Goal: Information Seeking & Learning: Learn about a topic

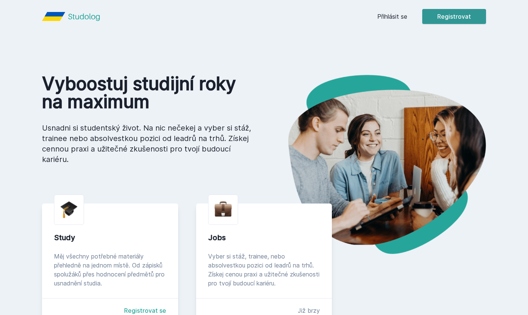
click at [452, 19] on button "Registrovat" at bounding box center [454, 16] width 64 height 15
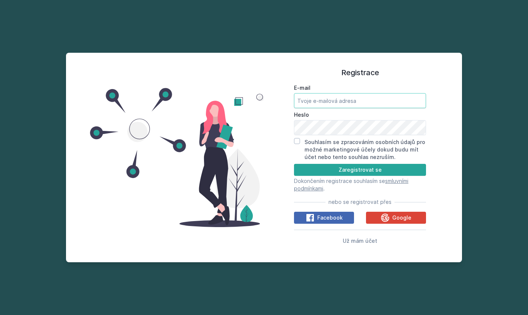
click at [325, 108] on input "E-mail" at bounding box center [360, 100] width 132 height 15
type input "[EMAIL_ADDRESS][DOMAIN_NAME]"
click at [296, 158] on div "Souhlasím se zpracováním osobních údajů pro možné marketingové účely dokud budu…" at bounding box center [360, 149] width 132 height 23
click at [296, 144] on input "Souhlasím se zpracováním osobních údajů pro možné marketingové účely dokud budu…" at bounding box center [297, 141] width 6 height 6
checkbox input "true"
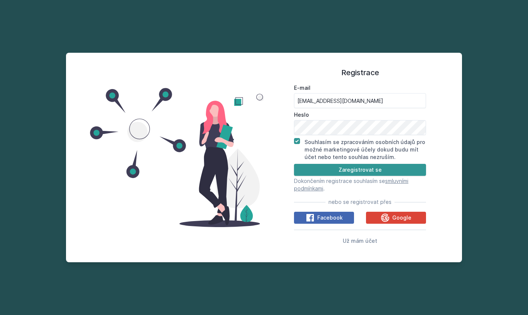
click at [304, 176] on button "Zaregistrovat se" at bounding box center [360, 170] width 132 height 12
click at [359, 176] on button "Zaregistrovat se" at bounding box center [360, 170] width 132 height 12
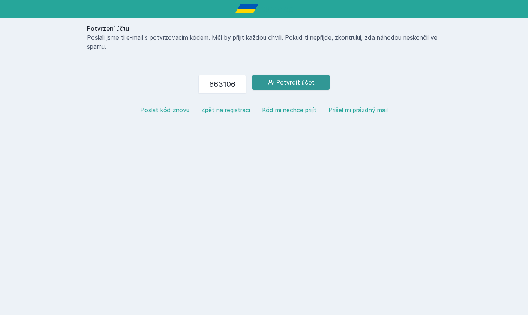
type input "663106"
click at [265, 85] on button "Potvrdit účet" at bounding box center [290, 82] width 77 height 15
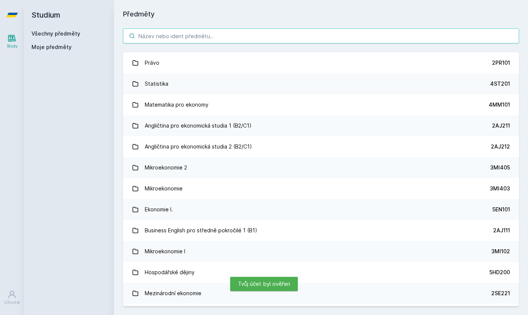
click at [236, 36] on input "search" at bounding box center [321, 35] width 396 height 15
drag, startPoint x: 241, startPoint y: 315, endPoint x: 164, endPoint y: 36, distance: 289.7
click at [164, 36] on input "search" at bounding box center [321, 35] width 396 height 15
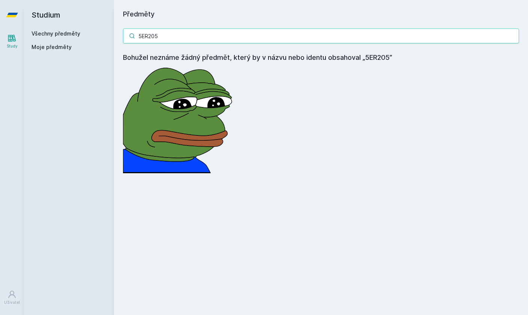
click at [148, 39] on input "5ER205" at bounding box center [321, 35] width 396 height 15
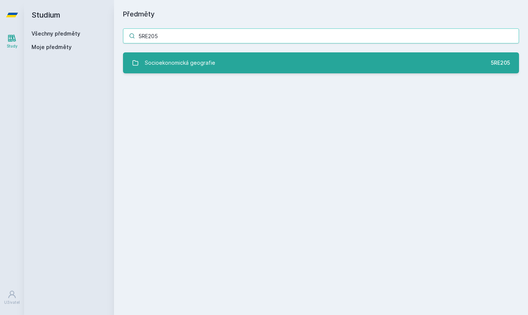
type input "5RE205"
click at [158, 62] on div "Socioekonomická geografie" at bounding box center [180, 62] width 70 height 15
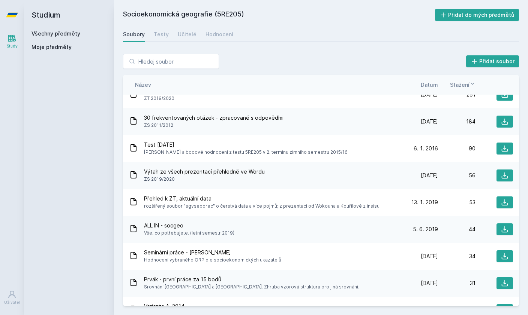
scroll to position [67, 0]
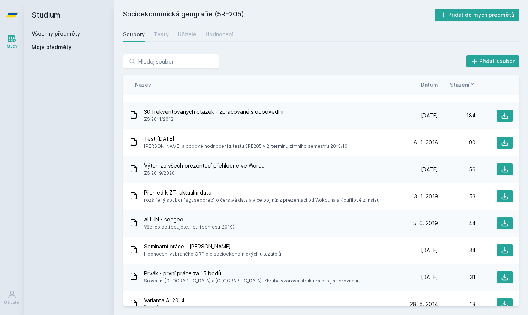
click at [186, 166] on span "Výtah ze všech prezentací přehledně ve Wordu" at bounding box center [204, 165] width 121 height 7
click at [499, 169] on button at bounding box center [504, 170] width 16 height 12
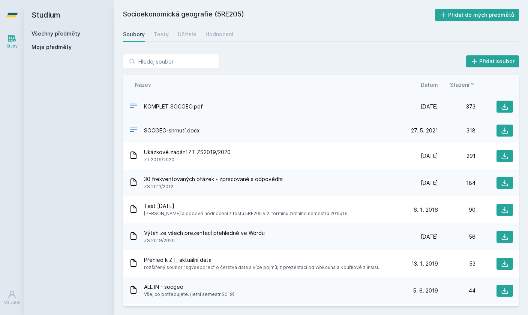
scroll to position [0, 0]
click at [249, 106] on div "KOMPLET SOCGEO.pdf" at bounding box center [264, 107] width 271 height 11
click at [323, 138] on div "SOCGEO-shrnutí.docx [DATE] [DATE] 318" at bounding box center [321, 131] width 396 height 24
click at [504, 129] on icon at bounding box center [504, 131] width 6 height 6
drag, startPoint x: 391, startPoint y: 21, endPoint x: 0, endPoint y: 0, distance: 392.1
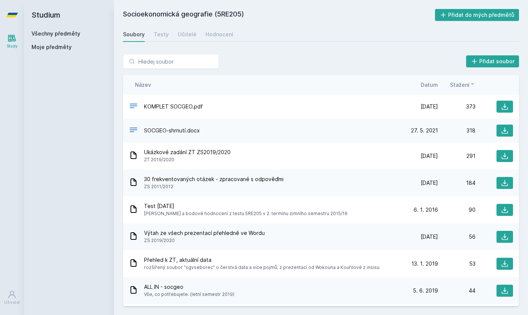
click at [0, 0] on html "Study Uživatel Studium Všechny předměty Moje předměty Socioekonomická geografie…" at bounding box center [264, 157] width 528 height 315
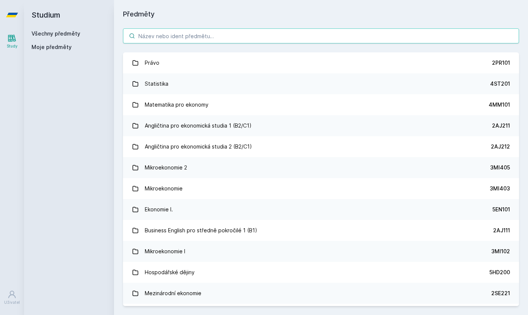
click at [255, 35] on input "search" at bounding box center [321, 35] width 396 height 15
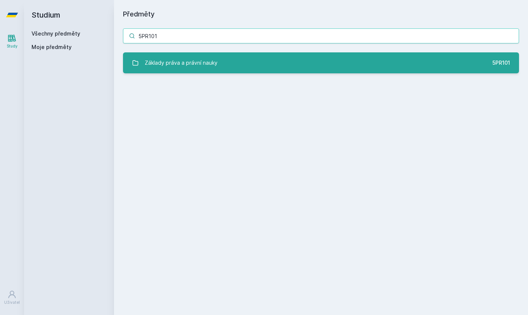
type input "5PR101"
click at [276, 72] on link "Základy práva a právní nauky 5PR101" at bounding box center [321, 62] width 396 height 21
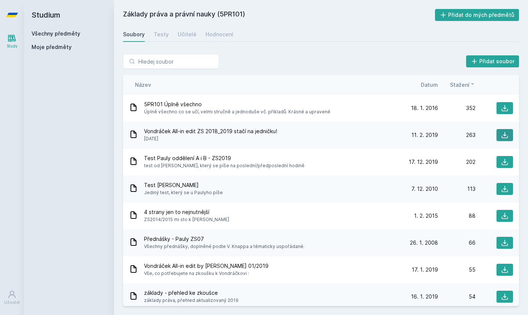
click at [499, 134] on button at bounding box center [504, 135] width 16 height 12
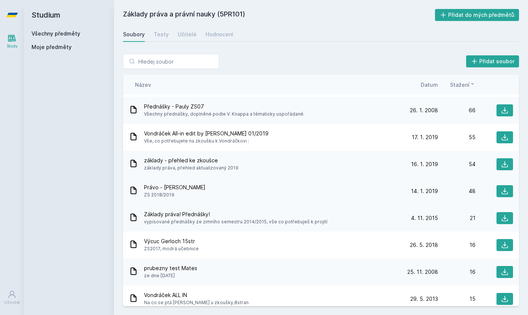
scroll to position [142, 0]
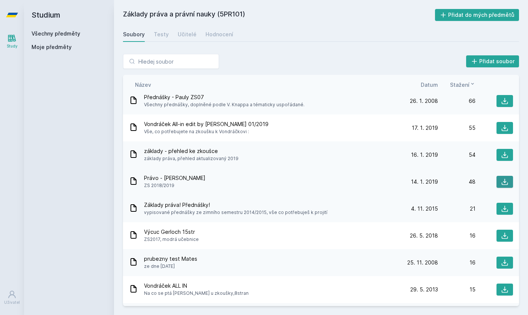
click at [505, 182] on icon at bounding box center [504, 181] width 7 height 7
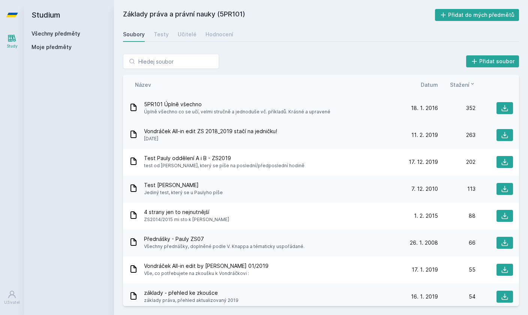
scroll to position [0, 0]
click at [430, 81] on span "Datum" at bounding box center [428, 85] width 17 height 8
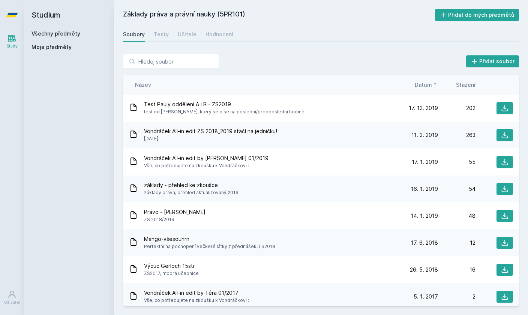
click at [430, 81] on span "Datum" at bounding box center [422, 85] width 17 height 8
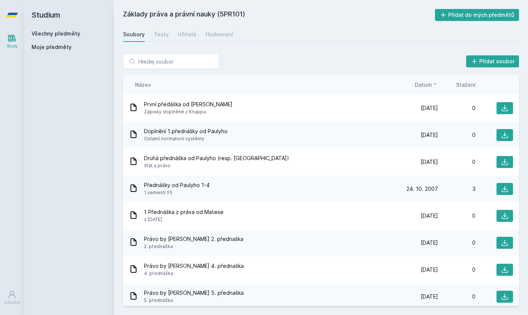
click at [430, 81] on span "Datum" at bounding box center [422, 85] width 17 height 8
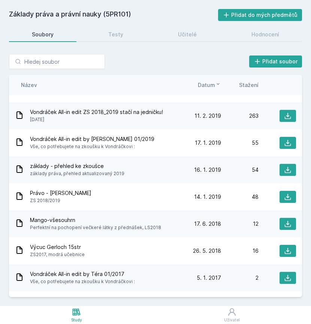
scroll to position [27, 0]
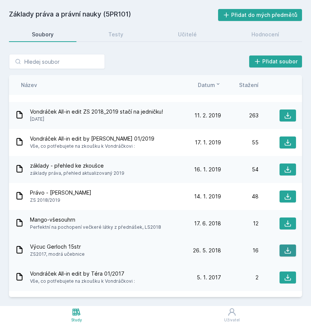
click at [290, 247] on icon at bounding box center [287, 250] width 7 height 7
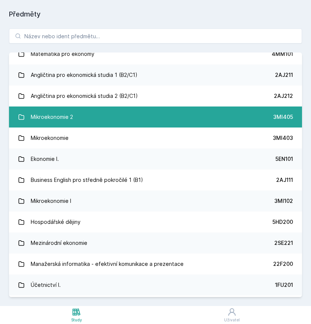
scroll to position [51, 0]
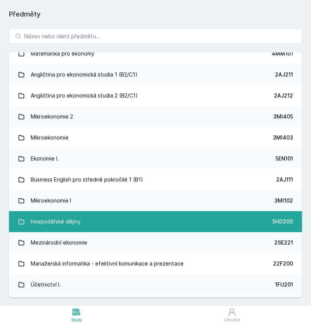
click at [95, 218] on link "Hospodářské dějiny 5HD200" at bounding box center [155, 221] width 293 height 21
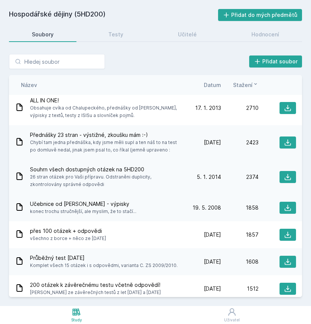
scroll to position [4, 0]
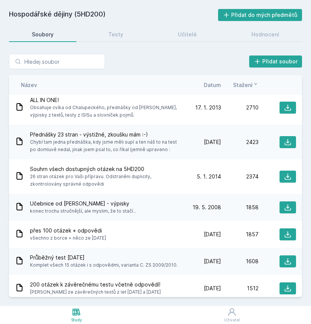
drag, startPoint x: 11, startPoint y: 90, endPoint x: 161, endPoint y: 55, distance: 154.3
click at [0, 0] on html "Study Uživatel Studium Všechny předměty Moje předměty Hospodářské dějiny (5HD20…" at bounding box center [155, 162] width 311 height 324
click at [178, 27] on link "Učitelé" at bounding box center [187, 34] width 64 height 15
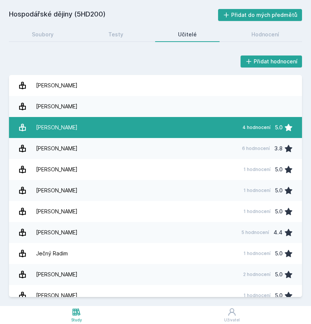
click at [72, 117] on link "[PERSON_NAME] 4 hodnocení 5.0" at bounding box center [155, 127] width 293 height 21
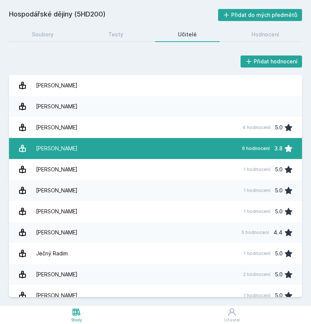
click at [136, 142] on link "[PERSON_NAME] 6 hodnocení 3.8" at bounding box center [155, 148] width 293 height 21
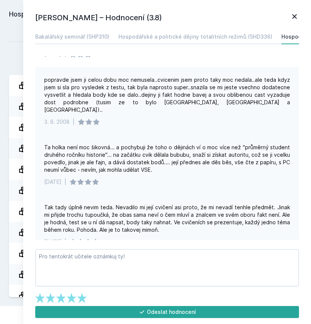
scroll to position [154, 0]
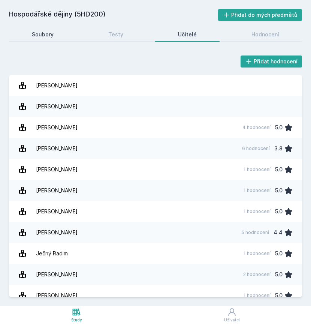
drag, startPoint x: 58, startPoint y: 30, endPoint x: 76, endPoint y: 29, distance: 18.0
click at [58, 30] on link "Soubory" at bounding box center [42, 34] width 67 height 15
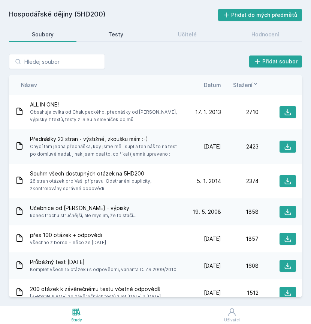
click at [112, 31] on div "Testy" at bounding box center [115, 34] width 15 height 7
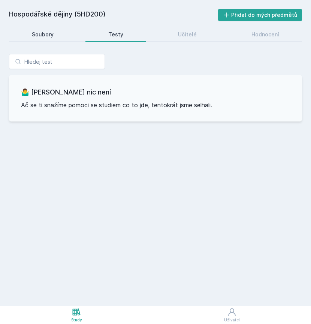
click at [57, 27] on link "Soubory" at bounding box center [42, 34] width 67 height 15
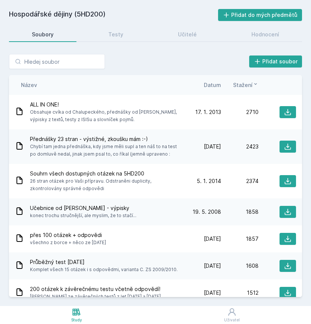
click at [206, 81] on span "Datum" at bounding box center [212, 85] width 17 height 8
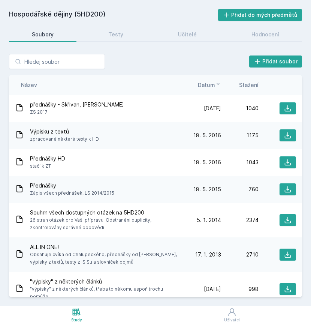
click at [210, 81] on span "Datum" at bounding box center [206, 85] width 17 height 8
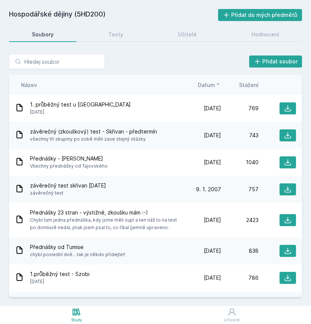
click at [216, 86] on icon at bounding box center [218, 84] width 6 height 6
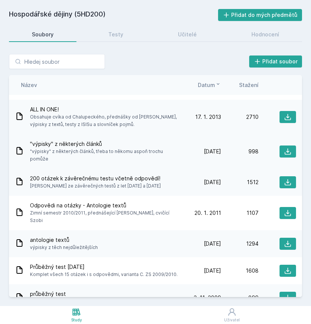
scroll to position [140, 0]
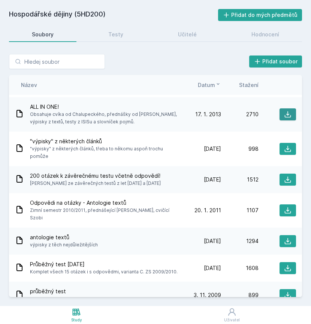
click at [286, 117] on icon at bounding box center [288, 114] width 6 height 6
drag, startPoint x: 202, startPoint y: 1, endPoint x: 109, endPoint y: 152, distance: 177.2
click at [0, 0] on html "Study Uživatel Studium Všechny předměty Moje předměty Hospodářské dějiny (5HD20…" at bounding box center [155, 162] width 311 height 324
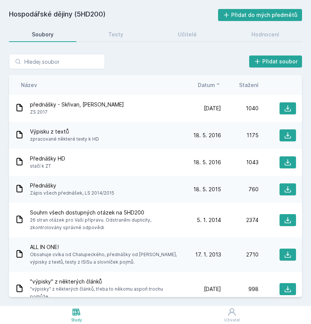
scroll to position [0, 0]
click at [209, 85] on span "Datum" at bounding box center [206, 85] width 17 height 8
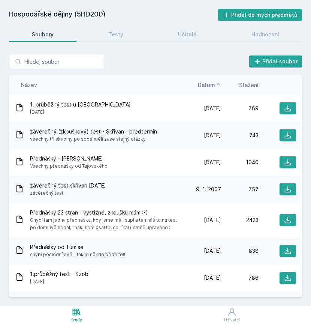
click at [209, 85] on span "Datum" at bounding box center [206, 85] width 17 height 8
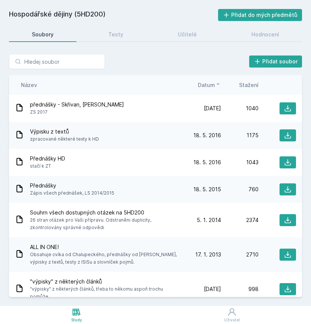
click at [253, 87] on span "Stažení" at bounding box center [248, 85] width 19 height 8
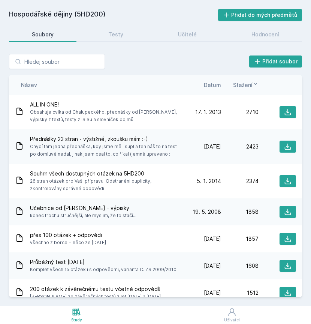
click at [253, 87] on button "Stažení" at bounding box center [245, 85] width 25 height 8
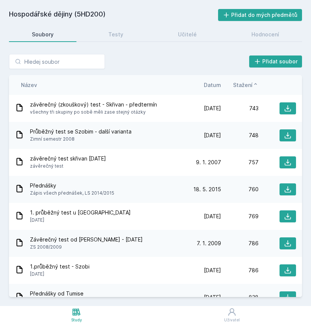
click at [253, 87] on button "Stažení" at bounding box center [245, 85] width 25 height 8
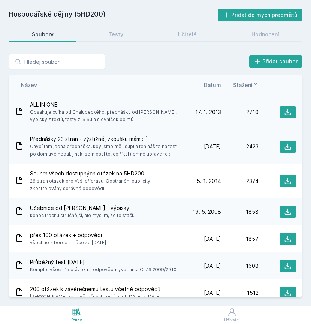
drag, startPoint x: 30, startPoint y: 136, endPoint x: 171, endPoint y: 129, distance: 140.7
click at [171, 129] on div "ALL IN ONE! Obsahuje cvíka od Chalupeckého, přednášky od [PERSON_NAME], výpisky…" at bounding box center [155, 196] width 293 height 202
click at [161, 146] on span "Chybí tam jedna přednáška, kdy jsme měli supl a ten náš to na test po domluvě n…" at bounding box center [105, 150] width 151 height 15
drag, startPoint x: 68, startPoint y: 155, endPoint x: 132, endPoint y: 154, distance: 64.1
click at [132, 154] on span "Chybí tam jedna přednáška, kdy jsme měli supl a ten náš to na test po domluvě n…" at bounding box center [105, 150] width 151 height 15
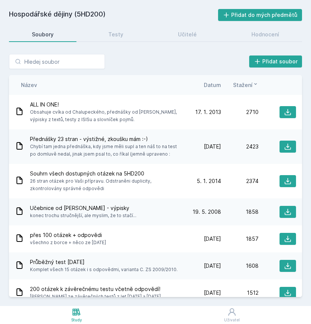
drag, startPoint x: 132, startPoint y: 153, endPoint x: 136, endPoint y: 153, distance: 4.5
click at [132, 153] on span "Chybí tam jedna přednáška, kdy jsme měli supl a ten náš to na test po domluvě n…" at bounding box center [105, 150] width 151 height 15
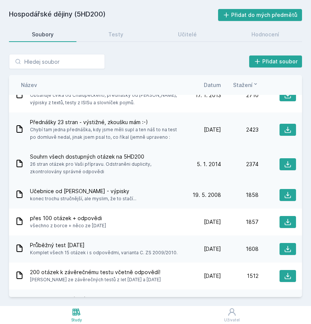
scroll to position [46, 0]
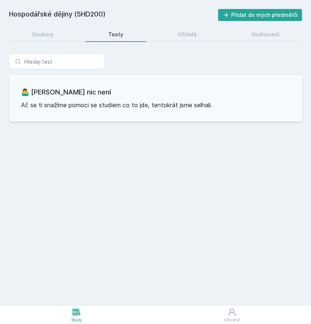
scroll to position [8, 0]
click at [43, 34] on div "Hospodářské dějiny (5HD200) Přidat do mých předmětů [GEOGRAPHIC_DATA] Testy Uči…" at bounding box center [155, 153] width 293 height 288
click at [45, 31] on div "Soubory" at bounding box center [43, 34] width 22 height 7
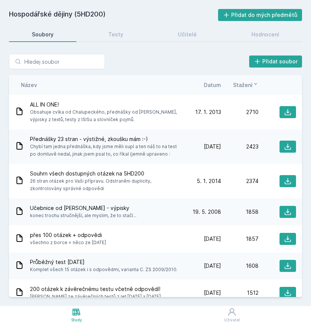
scroll to position [8, 0]
click at [20, 15] on div "Hospodářské dějiny (5HD200) Přidat do mých předmětů [GEOGRAPHIC_DATA] Testy Uči…" at bounding box center [155, 153] width 293 height 288
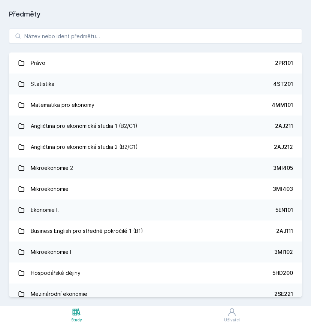
scroll to position [8, 0]
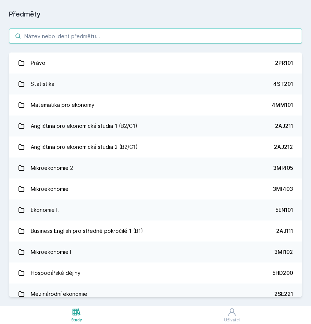
click at [42, 33] on input "search" at bounding box center [155, 35] width 293 height 15
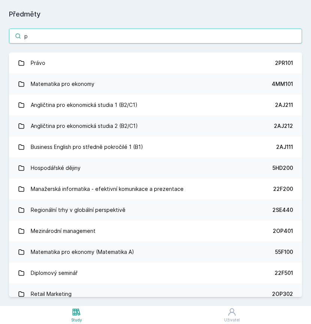
type input "p"
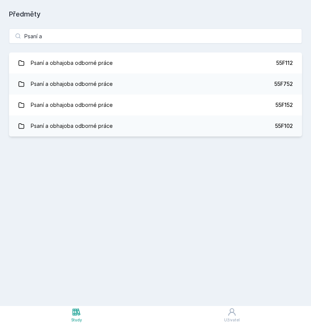
type input "Psaní a"
drag, startPoint x: 3, startPoint y: 106, endPoint x: 21, endPoint y: 189, distance: 85.0
click at [0, 0] on html "Study Uživatel Studium Všechny předměty Moje předměty Předměty Psaní a Psaní a …" at bounding box center [155, 162] width 311 height 324
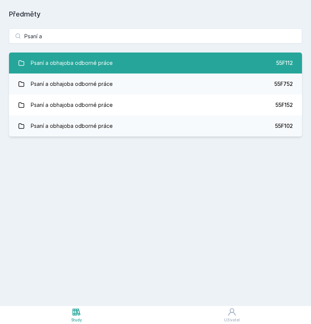
click at [214, 63] on link "Psaní a obhajoba odborné práce 55F112" at bounding box center [155, 62] width 293 height 21
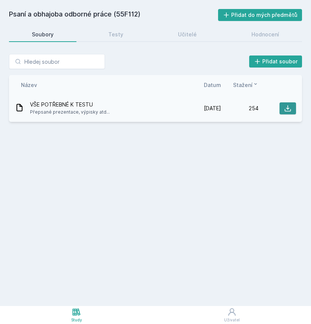
click at [285, 105] on icon at bounding box center [287, 108] width 7 height 7
drag, startPoint x: 280, startPoint y: 0, endPoint x: 0, endPoint y: -9, distance: 280.4
click at [114, 36] on div "Psaní a obhajoba odborné práce (55F112) Přidat do mých předmětů [GEOGRAPHIC_DAT…" at bounding box center [155, 153] width 293 height 288
click at [114, 35] on div "Psaní a obhajoba odborné práce (55F112) Přidat do mých předmětů [GEOGRAPHIC_DAT…" at bounding box center [155, 153] width 293 height 288
click at [124, 28] on link "Testy" at bounding box center [115, 34] width 61 height 15
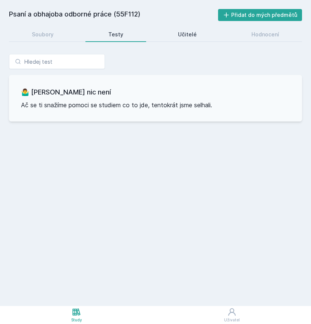
click at [182, 31] on div "Učitelé" at bounding box center [187, 34] width 19 height 7
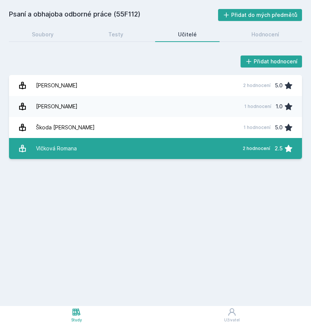
click at [103, 138] on link "Vlčková Romana 2 hodnocení 2.5" at bounding box center [155, 148] width 293 height 21
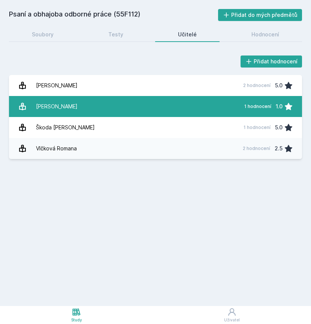
click at [130, 99] on link "[PERSON_NAME] 1 hodnocení 1.0" at bounding box center [155, 106] width 293 height 21
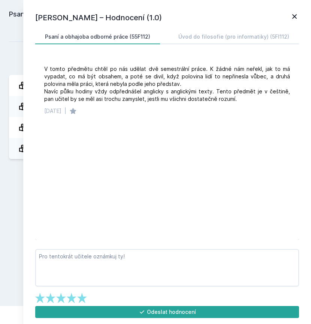
click at [293, 14] on icon at bounding box center [294, 16] width 9 height 9
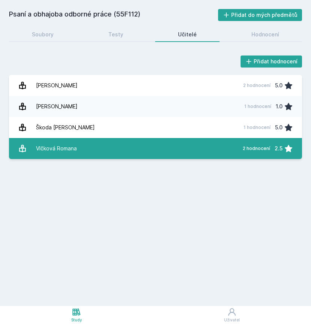
click at [205, 144] on link "Vlčková Romana 2 hodnocení 2.5" at bounding box center [155, 148] width 293 height 21
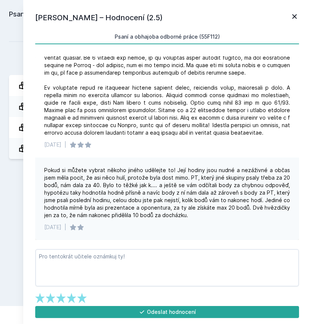
scroll to position [23, 0]
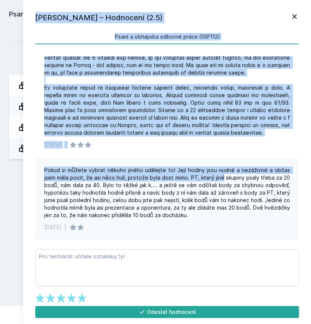
drag, startPoint x: 169, startPoint y: 175, endPoint x: 211, endPoint y: 173, distance: 42.8
click at [211, 173] on div "Pokud si můžete vybrat někoho jiného udělejte to! Její hodiny jsou nudné a nezá…" at bounding box center [167, 192] width 246 height 52
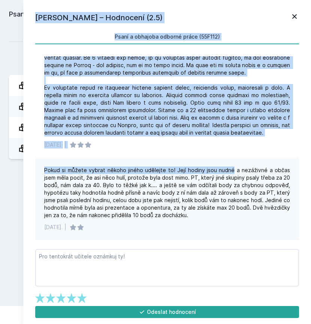
click at [211, 170] on div "Pokud si můžete vybrat někoho jiného udělejte to! Její hodiny jsou nudné a nezá…" at bounding box center [167, 192] width 246 height 52
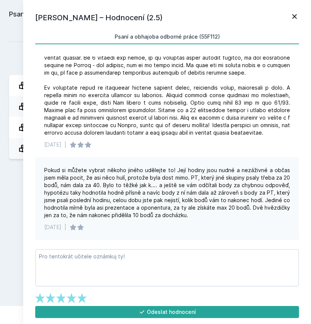
scroll to position [0, 0]
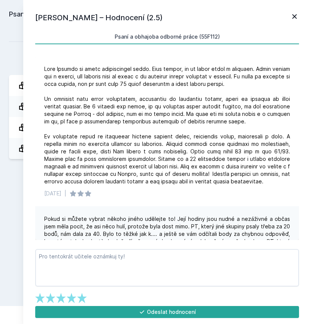
click at [298, 15] on icon at bounding box center [294, 16] width 9 height 9
click at [166, 99] on div at bounding box center [167, 125] width 246 height 120
click at [296, 16] on icon at bounding box center [294, 16] width 9 height 9
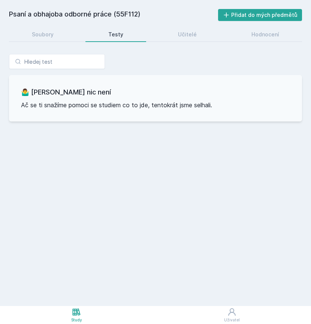
scroll to position [8, 0]
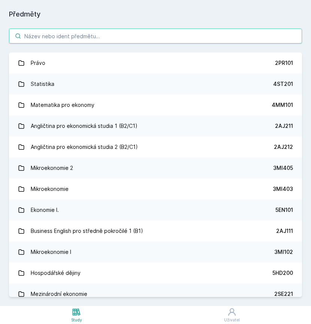
click at [66, 28] on input "search" at bounding box center [155, 35] width 293 height 15
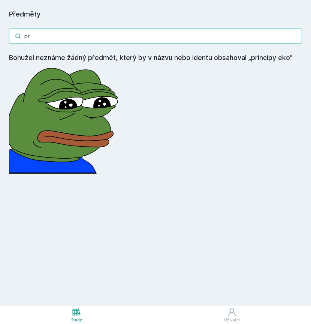
type input "p"
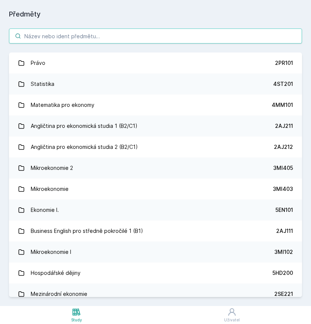
drag, startPoint x: 7, startPoint y: 86, endPoint x: 38, endPoint y: 27, distance: 66.5
click at [39, 28] on input "search" at bounding box center [155, 35] width 293 height 15
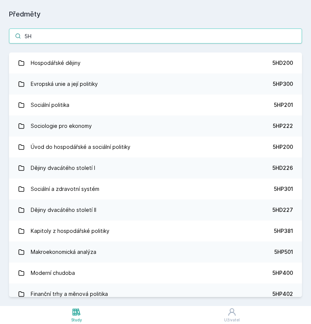
drag, startPoint x: 39, startPoint y: 28, endPoint x: 52, endPoint y: 23, distance: 14.3
click at [0, 0] on html "Study Uživatel Studium Všechny předměty Moje předměty Předměty 5H Hospodářské d…" at bounding box center [155, 162] width 311 height 324
click at [52, 28] on input "5H" at bounding box center [155, 35] width 293 height 15
drag, startPoint x: 52, startPoint y: 23, endPoint x: 37, endPoint y: 23, distance: 15.0
click at [37, 23] on div "5H Hospodářské dějiny 5HD200 Evropská unie a její politiky 5HP300 Sociální poli…" at bounding box center [155, 162] width 311 height 286
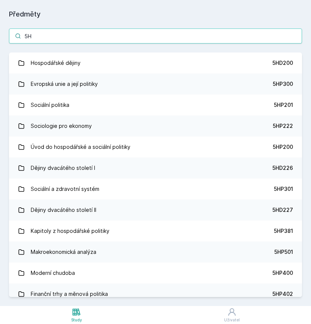
scroll to position [3, 0]
click at [37, 29] on input "5H" at bounding box center [155, 35] width 293 height 15
click at [39, 36] on input "5H" at bounding box center [155, 35] width 293 height 15
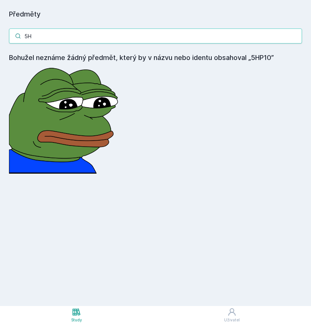
type input "5"
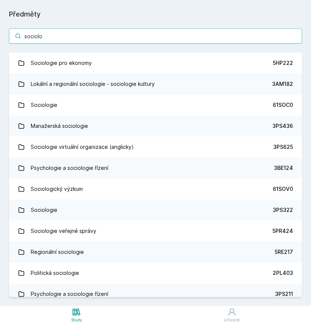
type input "sociologie"
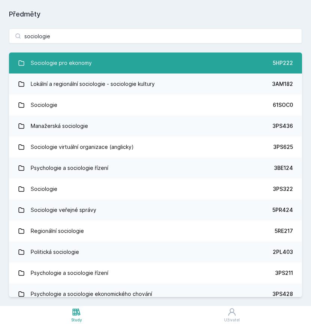
click at [231, 64] on link "Sociologie pro ekonomy 5HP222" at bounding box center [155, 62] width 293 height 21
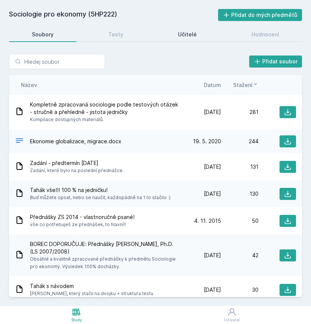
click at [192, 37] on link "Učitelé" at bounding box center [187, 34] width 64 height 15
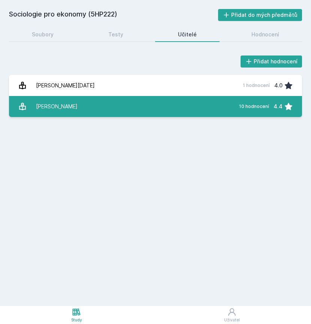
click at [114, 97] on link "[PERSON_NAME] 10 hodnocení 4.4" at bounding box center [155, 106] width 293 height 21
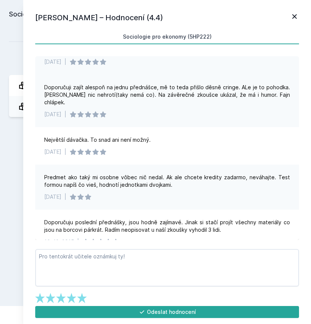
scroll to position [43, 0]
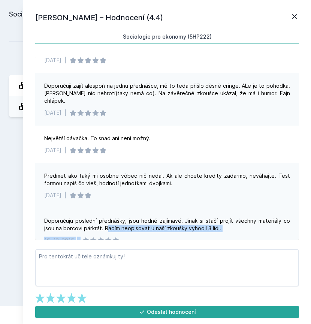
drag, startPoint x: 96, startPoint y: 217, endPoint x: 245, endPoint y: 230, distance: 150.0
click at [247, 230] on div "Doporučuju poslední přednášky, jsou hodně zajímavé. Jinak si stačí projít všech…" at bounding box center [167, 230] width 264 height 45
click at [247, 236] on div "[DATE] |" at bounding box center [167, 239] width 246 height 7
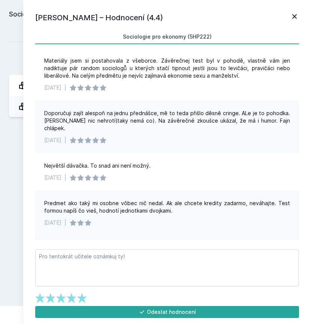
scroll to position [0, 0]
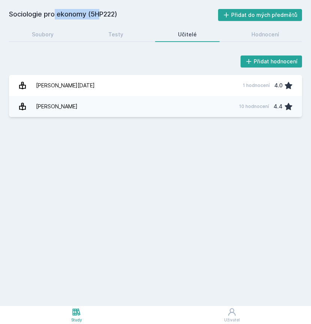
drag, startPoint x: 34, startPoint y: 12, endPoint x: 71, endPoint y: 13, distance: 37.1
click at [71, 12] on h2 "Sociologie pro ekonomy (5HP222)" at bounding box center [113, 15] width 209 height 12
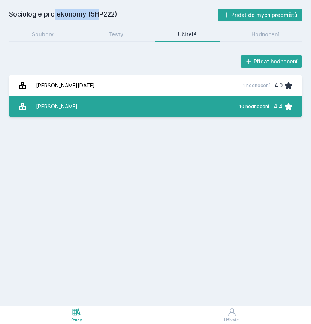
click at [67, 114] on link "[PERSON_NAME] 10 hodnocení 4.4" at bounding box center [155, 106] width 293 height 21
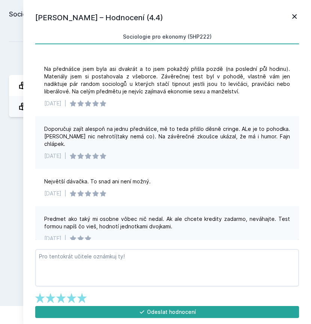
scroll to position [3, 0]
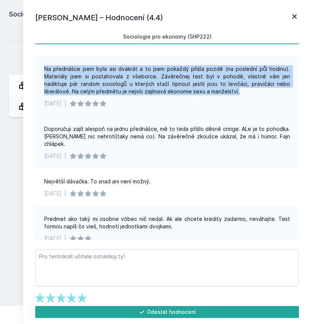
drag, startPoint x: 45, startPoint y: 69, endPoint x: 205, endPoint y: 90, distance: 162.1
click at [205, 90] on div "Na přednášce jsem byla asi dvakrát a to jsem pokaždý přišla pozdě (na poslední …" at bounding box center [167, 80] width 246 height 30
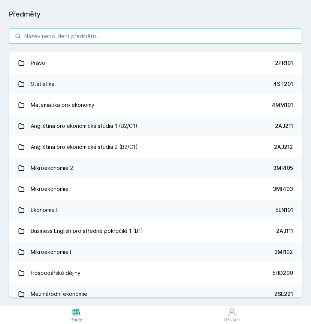
scroll to position [0, 0]
click at [63, 31] on input "search" at bounding box center [155, 35] width 293 height 15
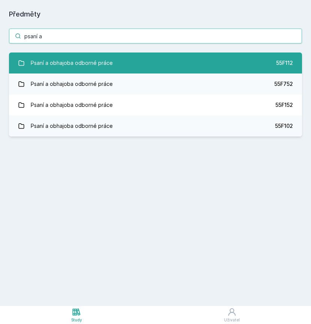
type input "psaní a"
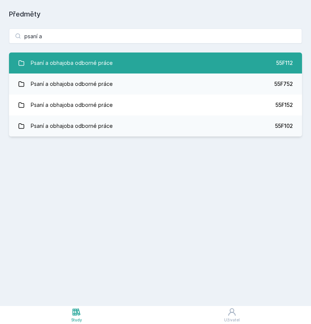
click at [70, 66] on div "Psaní a obhajoba odborné práce" at bounding box center [72, 62] width 82 height 15
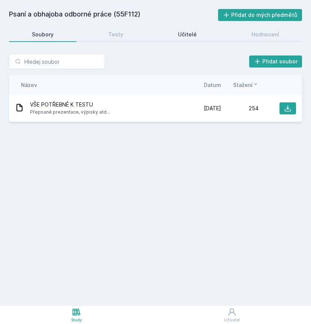
click at [187, 31] on div "Učitelé" at bounding box center [187, 34] width 19 height 7
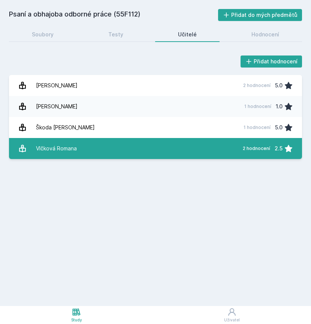
click at [45, 153] on div "Vlčková Romana" at bounding box center [56, 148] width 41 height 15
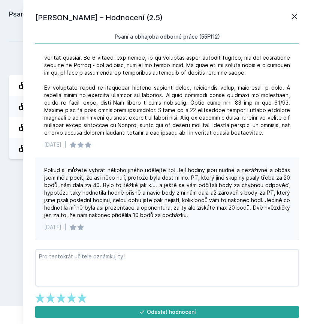
scroll to position [51, 0]
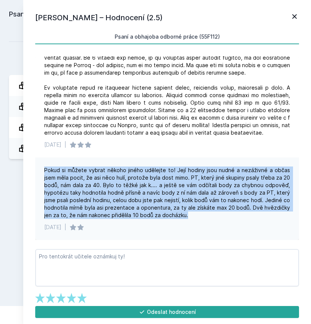
drag, startPoint x: 44, startPoint y: 177, endPoint x: 148, endPoint y: 228, distance: 115.6
click at [148, 228] on div "Pokud si můžete vybrat někoho jiného udělejte to! Její hodiny jsou nudné a nezá…" at bounding box center [167, 198] width 264 height 82
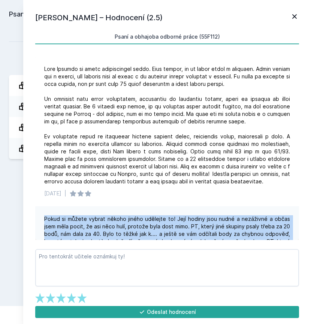
scroll to position [0, 0]
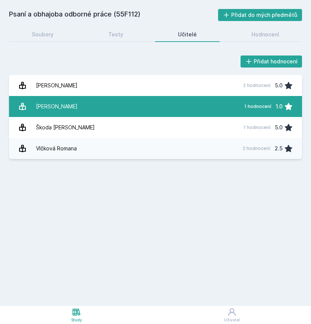
click at [133, 100] on link "[PERSON_NAME] 1 hodnocení 1.0" at bounding box center [155, 106] width 293 height 21
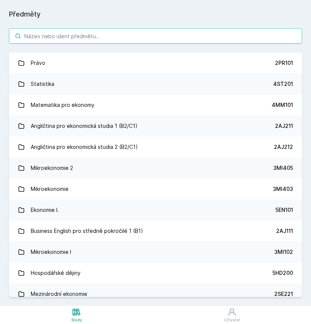
drag, startPoint x: 28, startPoint y: 139, endPoint x: 151, endPoint y: 30, distance: 164.6
click at [0, 0] on html "Study Uživatel Studium Všechny předměty Moje předměty Předměty Právo 2PR101 Sta…" at bounding box center [155, 162] width 311 height 324
click at [151, 37] on input "search" at bounding box center [155, 35] width 293 height 15
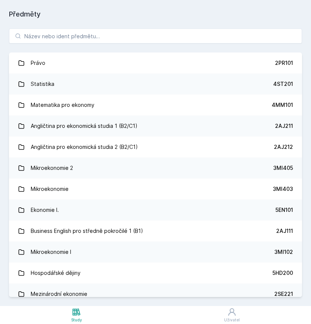
drag, startPoint x: 151, startPoint y: 36, endPoint x: 209, endPoint y: 21, distance: 59.7
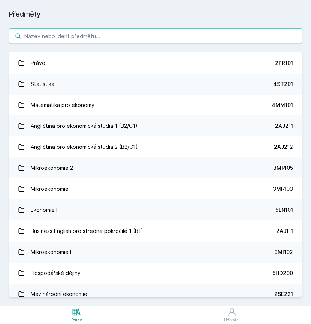
click at [51, 36] on input "search" at bounding box center [155, 35] width 293 height 15
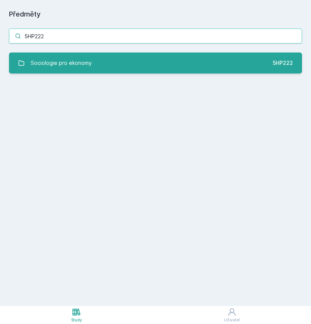
type input "5HP222"
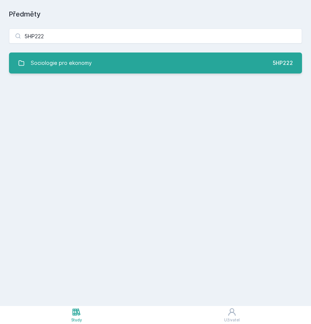
click at [40, 69] on div "Sociologie pro ekonomy" at bounding box center [61, 62] width 61 height 15
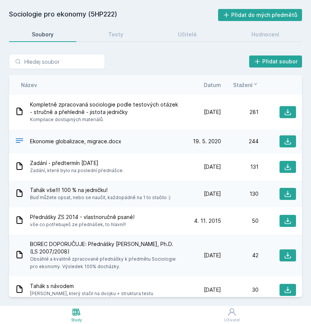
click at [132, 186] on div "Tahák vše!!! 100 % na jedničku! Buď můžete opsat, nebo se naučit, každopádně na…" at bounding box center [155, 193] width 293 height 27
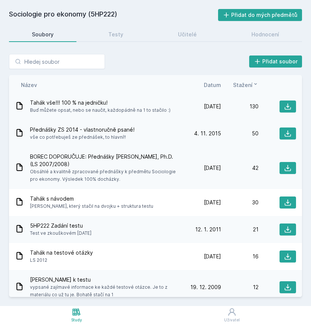
scroll to position [91, 0]
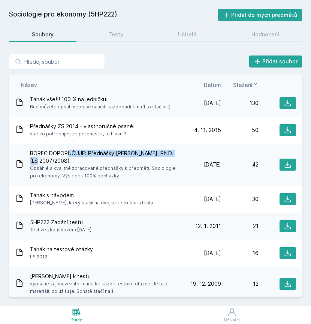
drag, startPoint x: 67, startPoint y: 152, endPoint x: 176, endPoint y: 152, distance: 109.0
click at [176, 152] on span "BOREC DOPORUČUJE: Přednášky [PERSON_NAME], Ph.D. (LS 2007/2008)" at bounding box center [105, 156] width 151 height 15
click at [146, 153] on span "BOREC DOPORUČUJE: Přednášky [PERSON_NAME], Ph.D. (LS 2007/2008)" at bounding box center [105, 156] width 151 height 15
drag, startPoint x: 48, startPoint y: 170, endPoint x: 110, endPoint y: 172, distance: 62.2
click at [110, 172] on span "Obsáhlé a kvalitně zpracované přednášky k předmětu Sociologie pro ekonomy. Výsl…" at bounding box center [105, 171] width 151 height 15
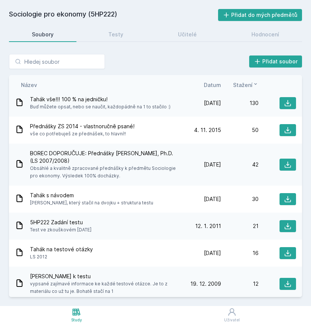
click at [124, 181] on div "BOREC DOPORUČUJE: Přednášky [PERSON_NAME], Ph.D. (LS 2007/2008) Obsáhlé a kvali…" at bounding box center [155, 164] width 293 height 42
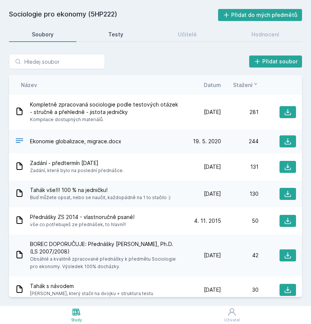
scroll to position [-1, 0]
click at [112, 38] on div "Testy" at bounding box center [115, 34] width 15 height 7
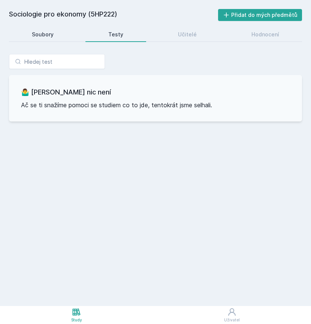
click at [56, 31] on link "Soubory" at bounding box center [42, 34] width 67 height 15
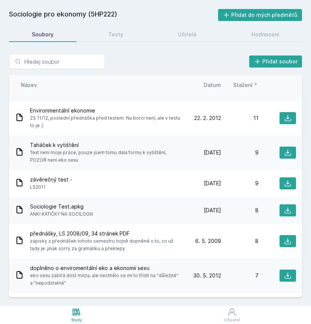
scroll to position [340, 0]
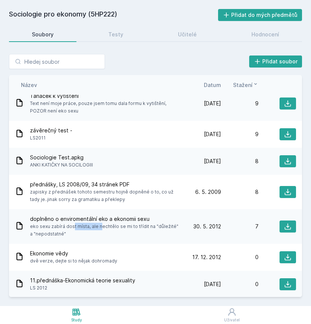
drag, startPoint x: 38, startPoint y: 227, endPoint x: 96, endPoint y: 227, distance: 57.7
click at [77, 227] on span "eko sexu zabírá dost místa, ale nechtělo se mi to třídit na "důležité" a "nepod…" at bounding box center [105, 230] width 151 height 15
click at [114, 226] on span "eko sexu zabírá dost místa, ale nechtělo se mi to třídit na "důležité" a "nepod…" at bounding box center [105, 230] width 151 height 15
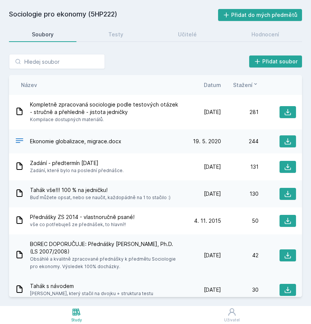
scroll to position [0, 0]
click at [290, 250] on button at bounding box center [287, 255] width 16 height 12
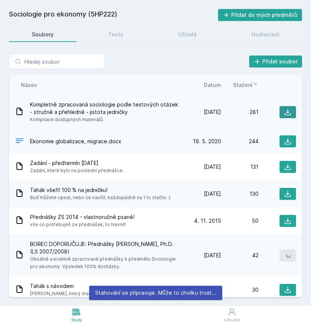
click at [282, 112] on button at bounding box center [287, 112] width 16 height 12
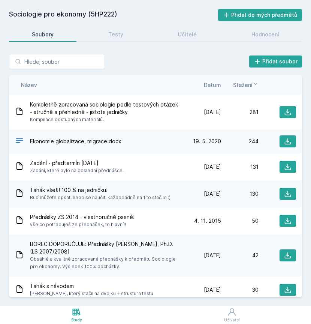
drag, startPoint x: 3, startPoint y: 31, endPoint x: 153, endPoint y: 52, distance: 151.3
click at [0, 0] on html "Study Uživatel Studium Všechny předměty Moje předměty Sociologie pro ekonomy (5…" at bounding box center [155, 162] width 311 height 324
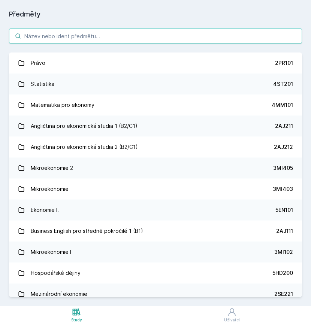
click at [62, 41] on input "search" at bounding box center [155, 35] width 293 height 15
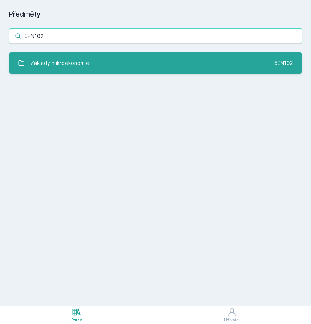
type input "5EN102"
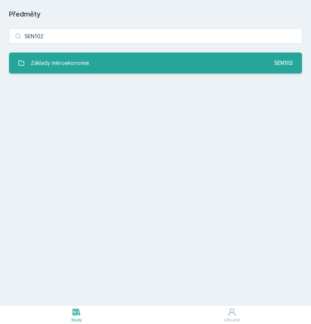
click at [48, 70] on link "Základy mikroekonomie 5EN102" at bounding box center [155, 62] width 293 height 21
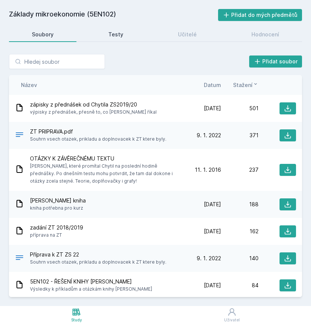
click at [112, 30] on link "Testy" at bounding box center [115, 34] width 61 height 15
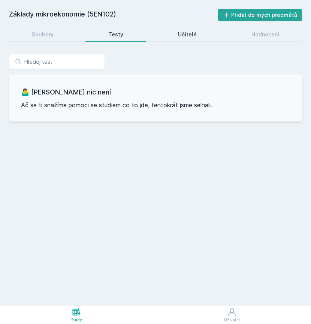
click at [186, 28] on link "Učitelé" at bounding box center [187, 34] width 64 height 15
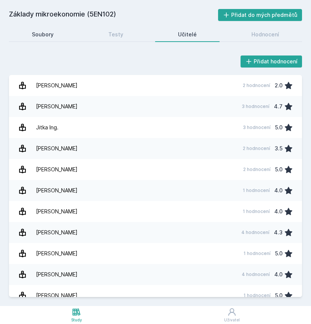
click at [40, 27] on link "Soubory" at bounding box center [42, 34] width 67 height 15
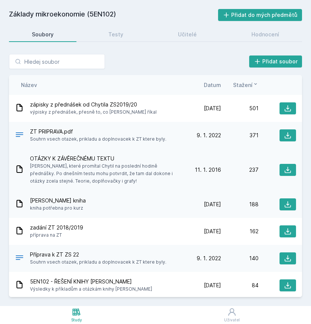
drag, startPoint x: 32, startPoint y: 166, endPoint x: 199, endPoint y: 166, distance: 166.3
click at [199, 166] on div "OTÁZKY K ZÁVĚREČNÉMU TEXTU [PERSON_NAME], které promítal [PERSON_NAME] na posle…" at bounding box center [155, 170] width 293 height 42
click at [136, 179] on span "[PERSON_NAME], které promítal Chytil na poslední hodině přednášky. Po dnešním t…" at bounding box center [105, 173] width 151 height 22
drag, startPoint x: 93, startPoint y: 183, endPoint x: 37, endPoint y: 159, distance: 60.1
click at [37, 159] on div "OTÁZKY K ZÁVĚREČNÉMU TEXTU [PERSON_NAME], které promítal [PERSON_NAME] na posle…" at bounding box center [105, 170] width 151 height 30
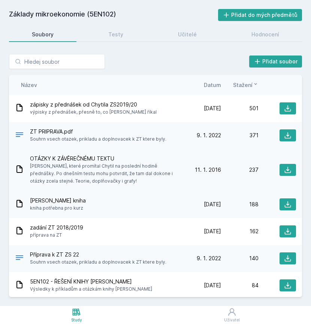
click at [78, 176] on span "[PERSON_NAME], které promítal Chytil na poslední hodině přednášky. Po dnešním t…" at bounding box center [105, 173] width 151 height 22
click at [286, 109] on icon at bounding box center [287, 108] width 7 height 7
click at [287, 169] on icon at bounding box center [287, 169] width 7 height 7
drag, startPoint x: 252, startPoint y: 2, endPoint x: 133, endPoint y: 53, distance: 129.9
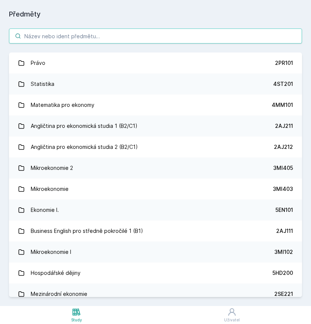
click at [56, 34] on input "search" at bounding box center [155, 35] width 293 height 15
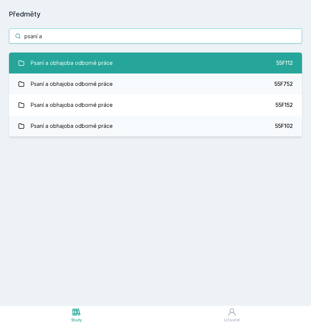
type input "psaní a"
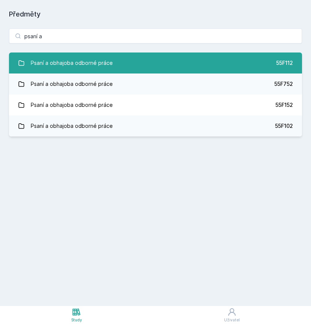
click at [57, 62] on div "Psaní a obhajoba odborné práce" at bounding box center [72, 62] width 82 height 15
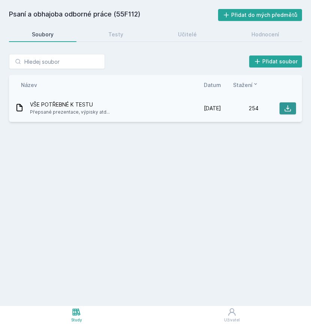
click at [280, 108] on button at bounding box center [287, 108] width 16 height 12
drag, startPoint x: 216, startPoint y: 1, endPoint x: 126, endPoint y: 214, distance: 230.8
click at [0, 0] on html "Study Uživatel Studium Všechny předměty Moje předměty Psaní a obhajoba odborné …" at bounding box center [155, 162] width 311 height 324
drag, startPoint x: 85, startPoint y: 0, endPoint x: 60, endPoint y: 152, distance: 153.7
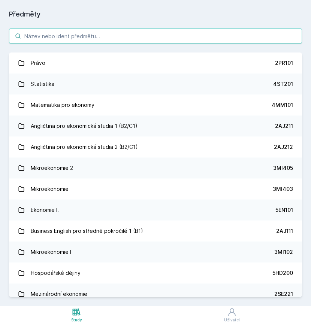
click at [60, 42] on input "search" at bounding box center [155, 35] width 293 height 15
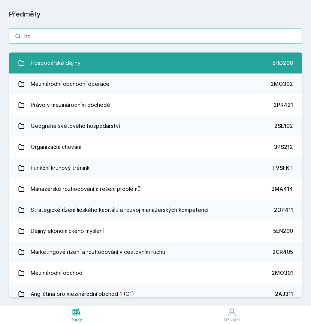
type input "ho"
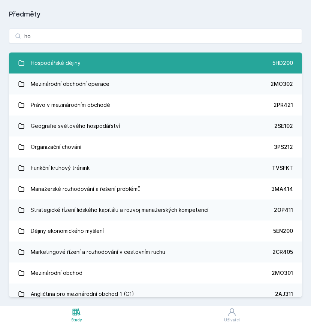
click at [54, 61] on div "Hospodářské dějiny" at bounding box center [56, 62] width 50 height 15
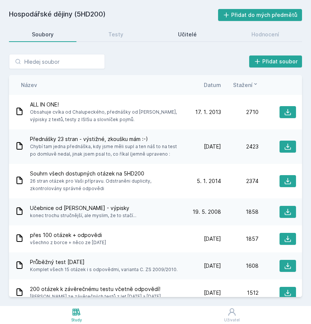
click at [176, 37] on link "Učitelé" at bounding box center [187, 34] width 64 height 15
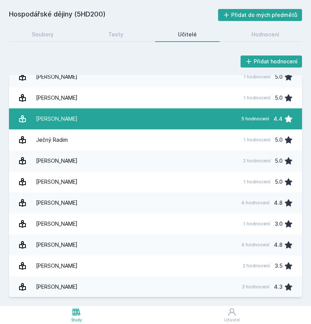
scroll to position [116, 0]
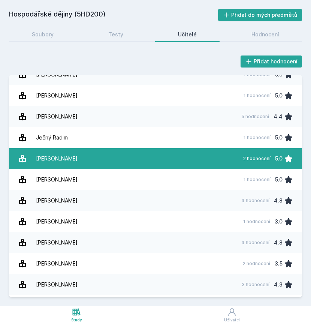
click at [90, 161] on link "[PERSON_NAME] 2 hodnocení 5.0" at bounding box center [155, 158] width 293 height 21
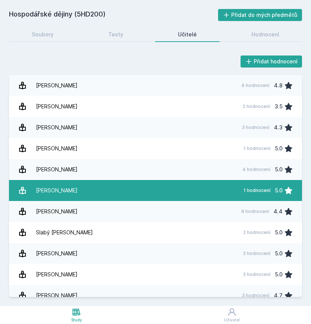
scroll to position [290, 0]
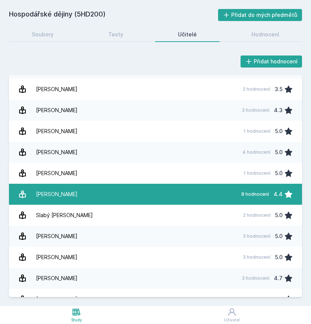
click at [65, 190] on div "[PERSON_NAME]" at bounding box center [57, 194] width 42 height 15
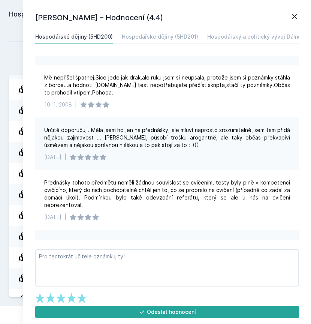
scroll to position [120, 0]
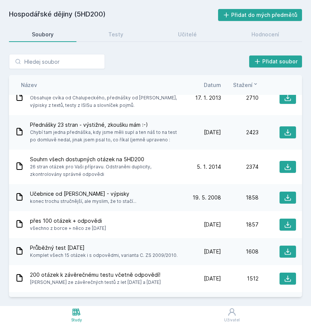
scroll to position [14, 0]
click at [142, 143] on span "Chybí tam jedna přednáška, kdy jsme měli supl a ten náš to na test po domluvě n…" at bounding box center [105, 136] width 151 height 15
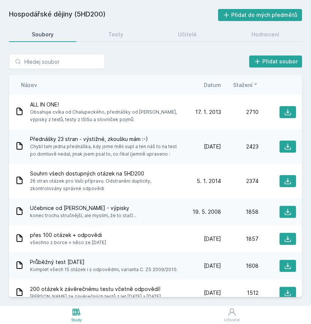
scroll to position [0, 0]
click at [214, 80] on div "Název Datum Stažení" at bounding box center [155, 85] width 293 height 20
click at [212, 88] on span "Datum" at bounding box center [212, 85] width 17 height 8
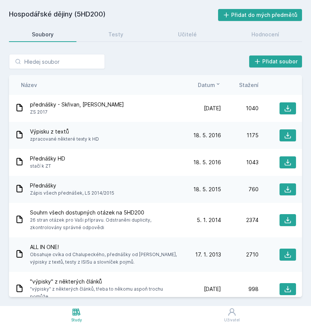
click at [212, 88] on span "Datum" at bounding box center [206, 85] width 17 height 8
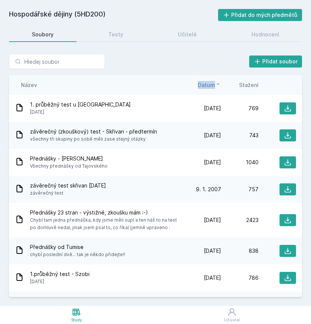
click at [212, 88] on span "Datum" at bounding box center [206, 85] width 17 height 8
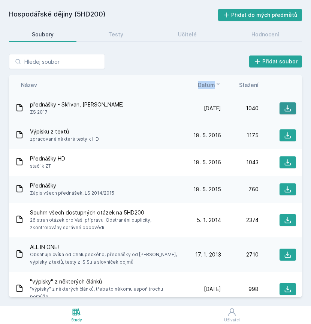
click at [290, 106] on icon at bounding box center [287, 108] width 7 height 7
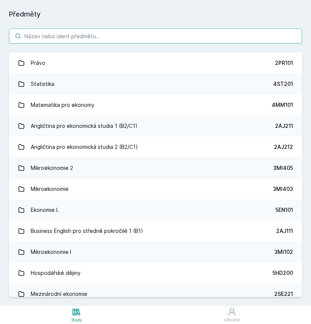
click at [48, 39] on input "search" at bounding box center [155, 35] width 293 height 15
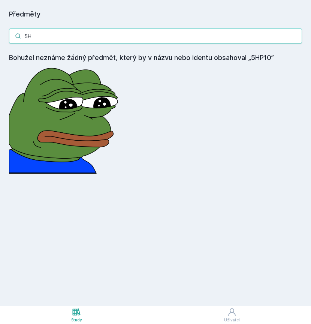
type input "5"
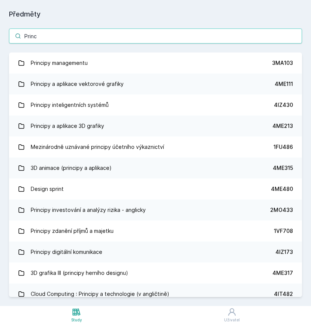
type input "Princi"
